Goal: Obtain resource: Obtain resource

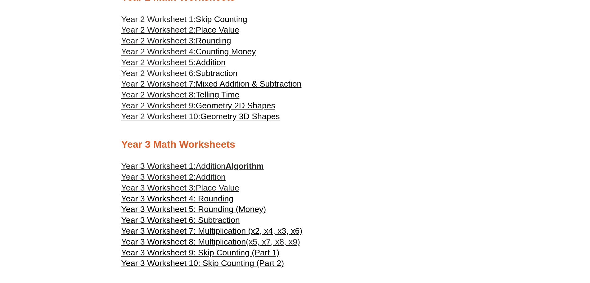
scroll to position [710, 0]
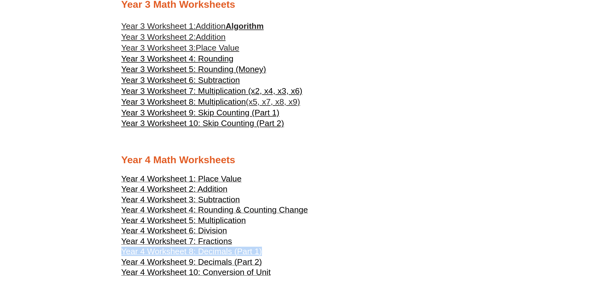
drag, startPoint x: 205, startPoint y: 217, endPoint x: 288, endPoint y: 247, distance: 88.1
click at [226, 220] on span "Year 4 Worksheet 5: Multiplication" at bounding box center [183, 220] width 125 height 9
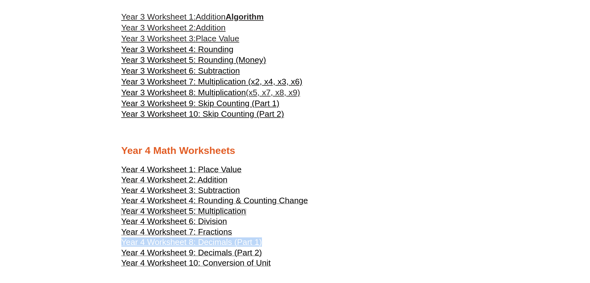
scroll to position [731, 0]
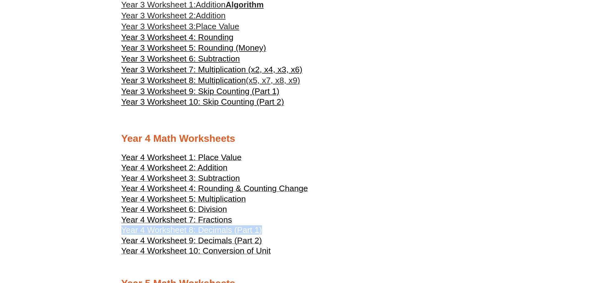
click at [213, 221] on span "Year 4 Worksheet 7: Fractions" at bounding box center [176, 219] width 111 height 9
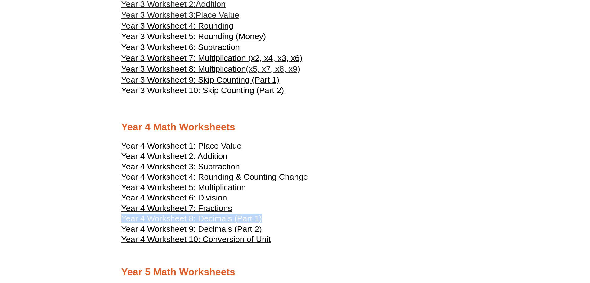
scroll to position [743, 0]
click at [225, 190] on span "Year 4 Worksheet 5: Multiplication" at bounding box center [183, 187] width 125 height 9
click at [203, 206] on span "Year 4 Worksheet 7: Fractions" at bounding box center [176, 208] width 111 height 9
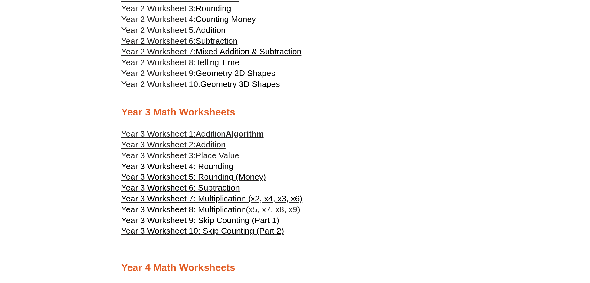
scroll to position [586, 0]
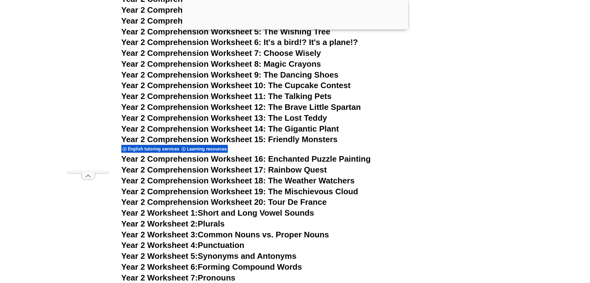
scroll to position [1574, 0]
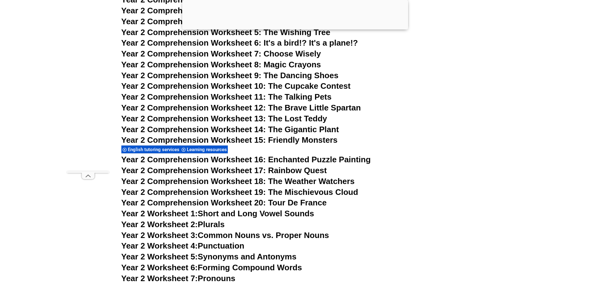
click at [212, 226] on link "Year 2 Worksheet 2: Plurals" at bounding box center [172, 224] width 103 height 9
